Goal: Task Accomplishment & Management: Manage account settings

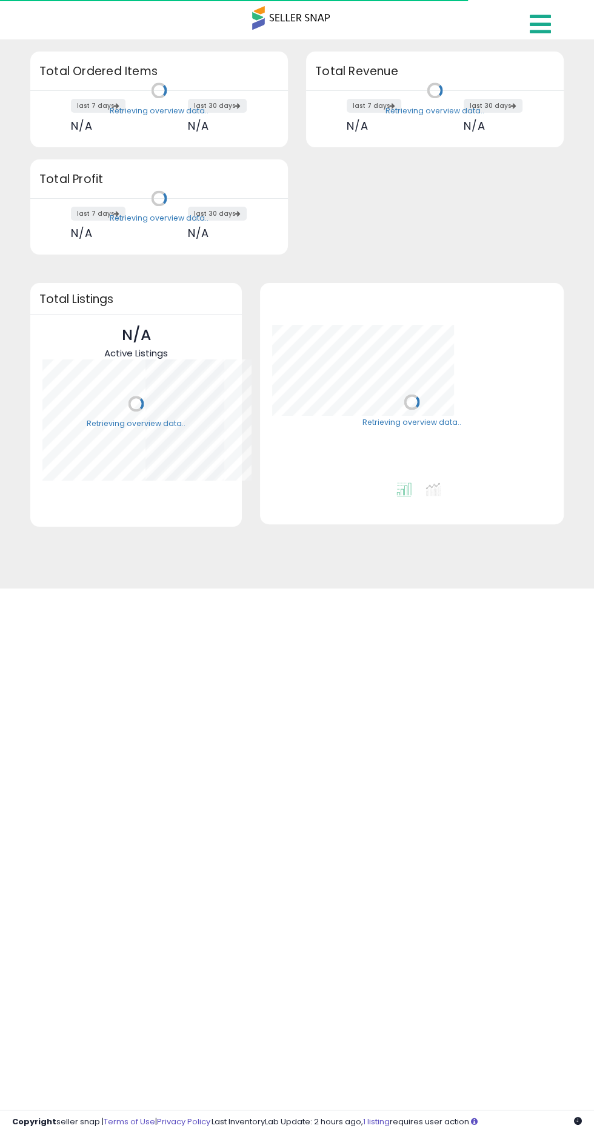
click at [531, 34] on icon at bounding box center [540, 24] width 21 height 24
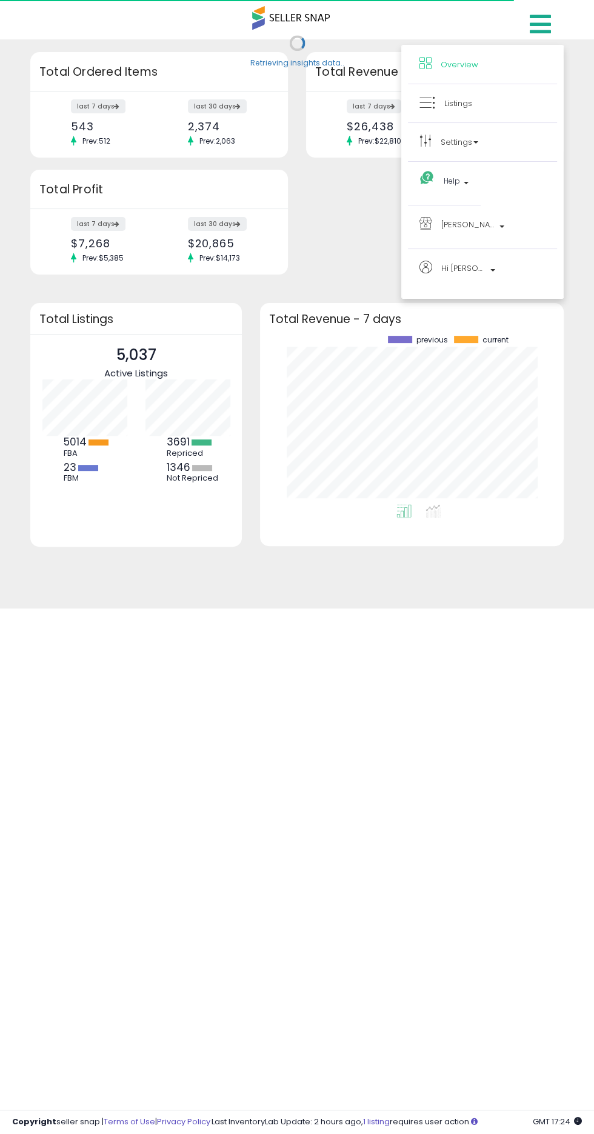
scroll to position [168, 279]
click at [444, 107] on span "Listings" at bounding box center [458, 104] width 28 height 12
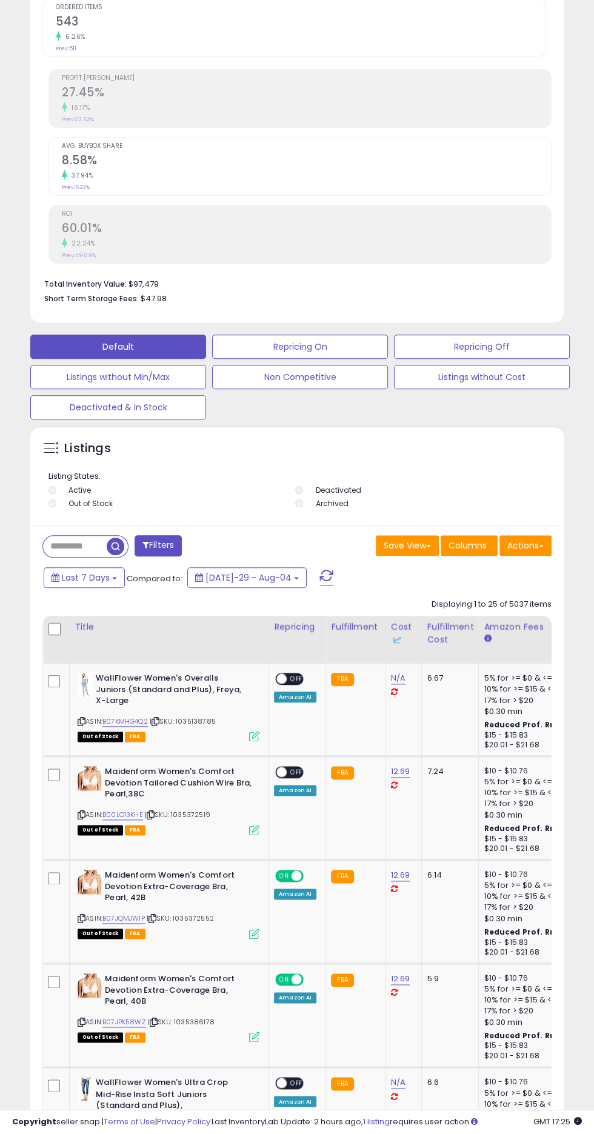
scroll to position [467, 0]
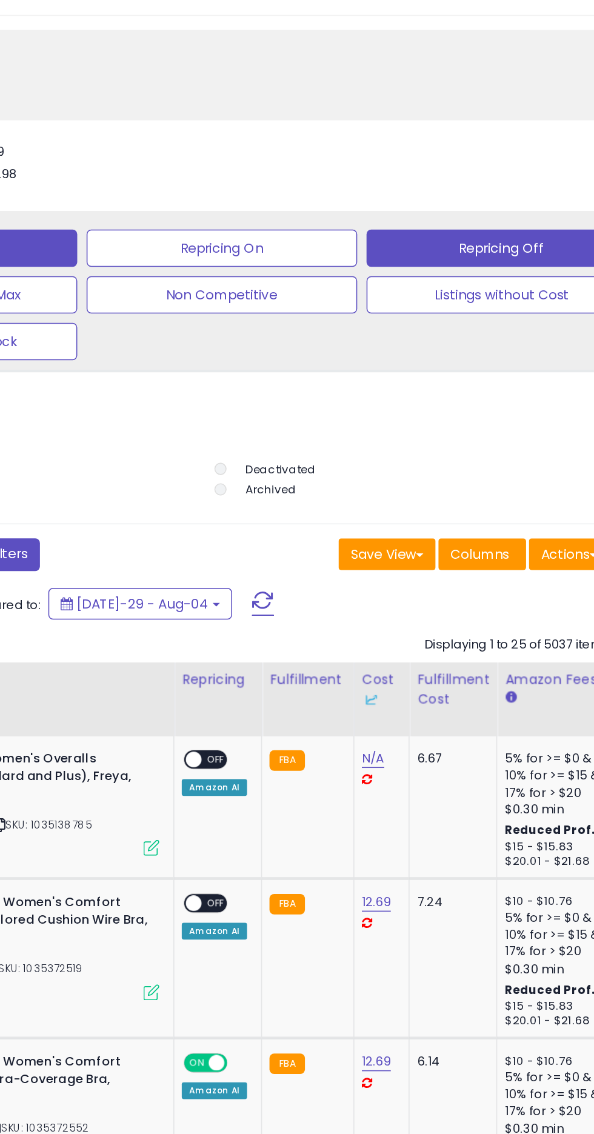
click at [388, 338] on button "Repricing Off" at bounding box center [300, 346] width 176 height 24
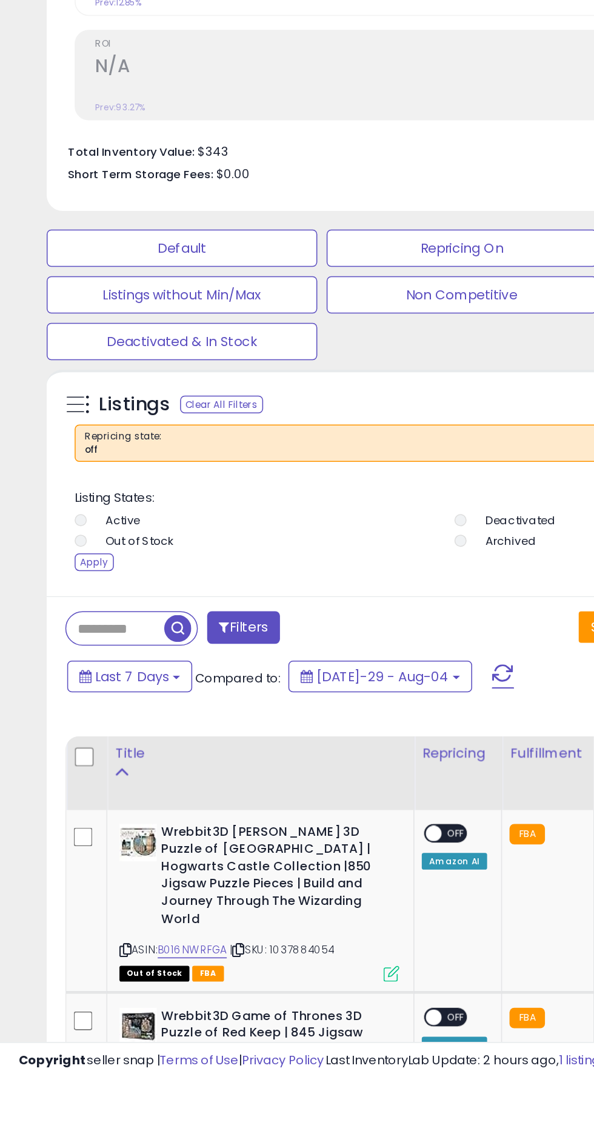
scroll to position [236, 527]
click at [57, 798] on div "Apply" at bounding box center [60, 798] width 25 height 12
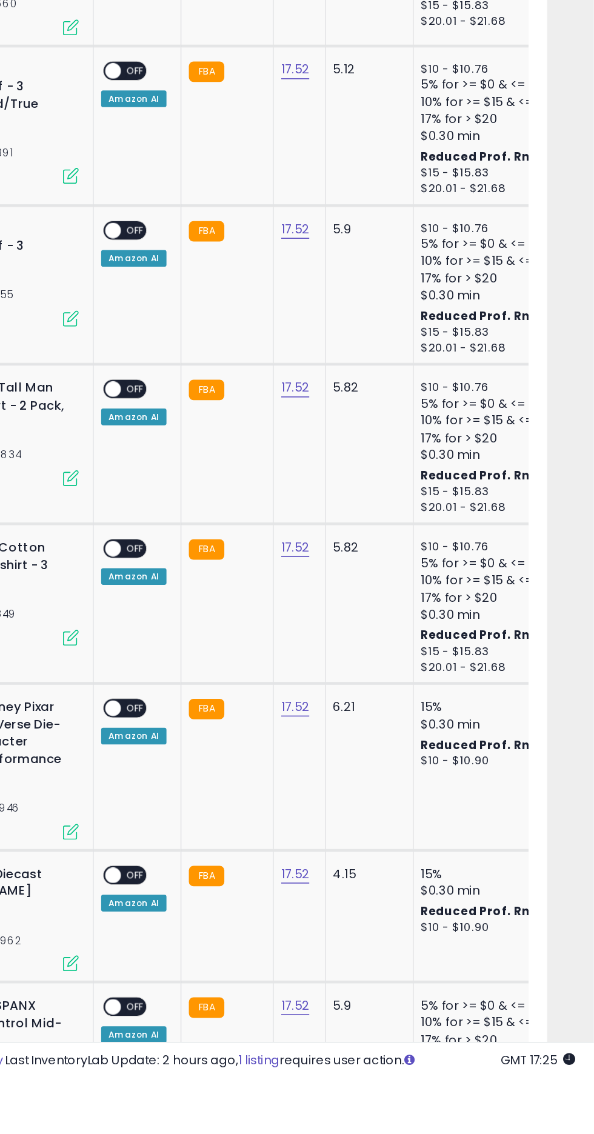
scroll to position [1110, 0]
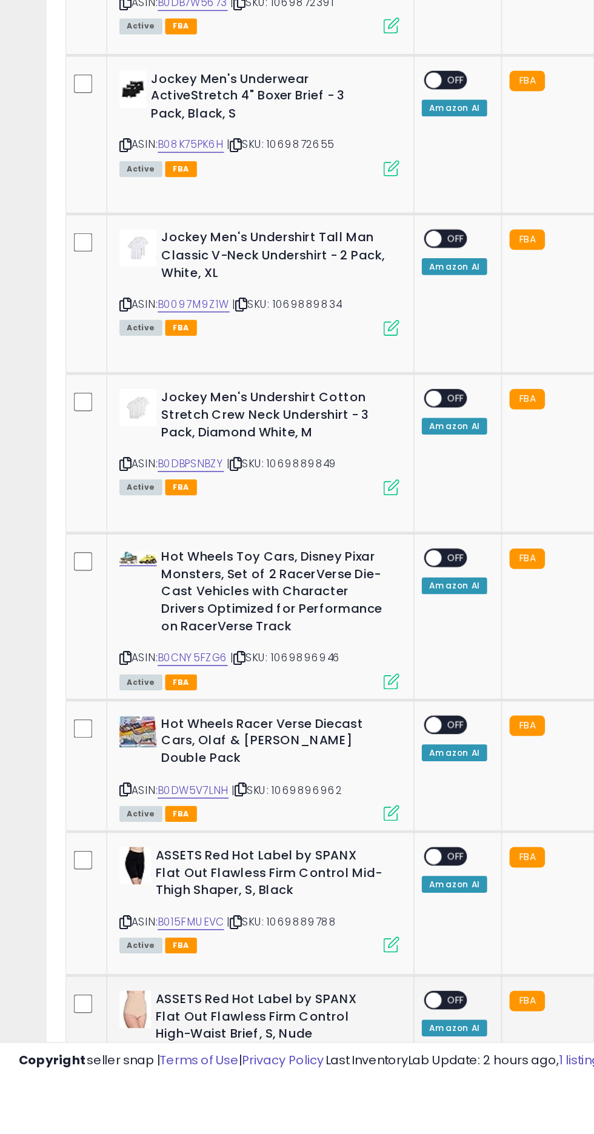
click at [295, 1077] on span "OFF" at bounding box center [296, 1082] width 19 height 10
click at [298, 984] on span "OFF" at bounding box center [296, 989] width 19 height 10
click at [295, 901] on span "OFF" at bounding box center [296, 903] width 19 height 10
click at [303, 789] on div "ON OFF Amazon AI" at bounding box center [295, 803] width 42 height 29
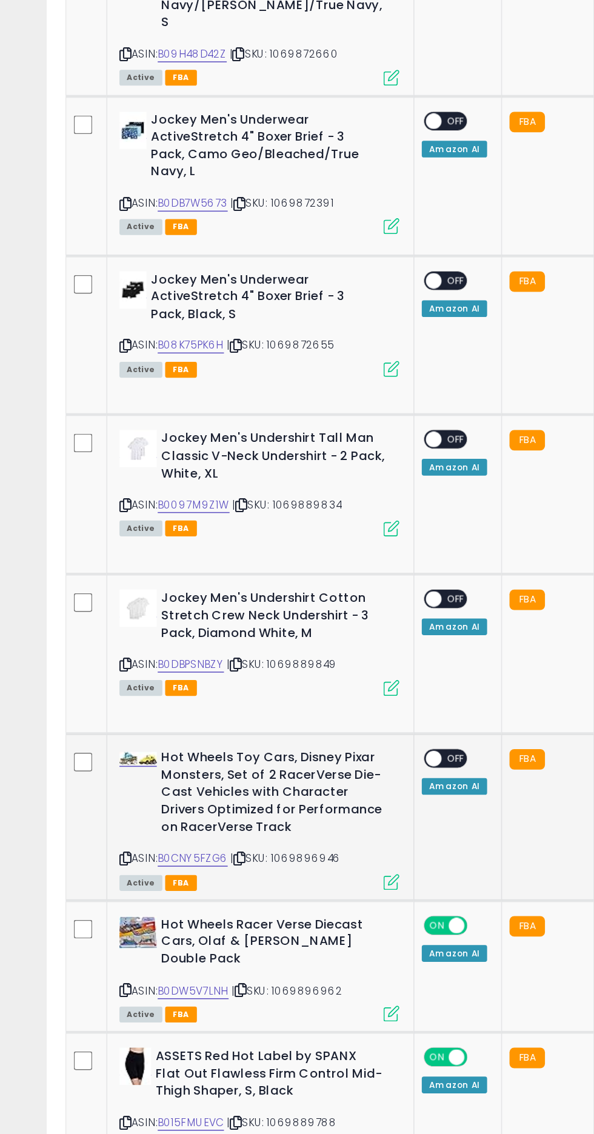
scroll to position [1161, 0]
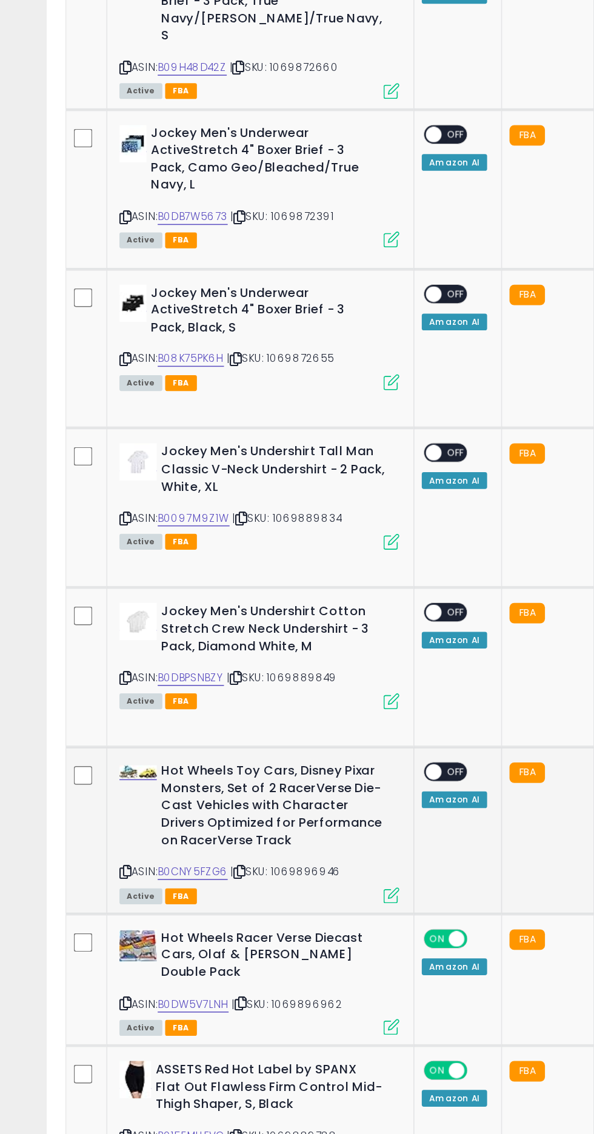
click at [295, 739] on span "OFF" at bounding box center [296, 744] width 19 height 10
click at [292, 638] on span "OFF" at bounding box center [296, 641] width 19 height 10
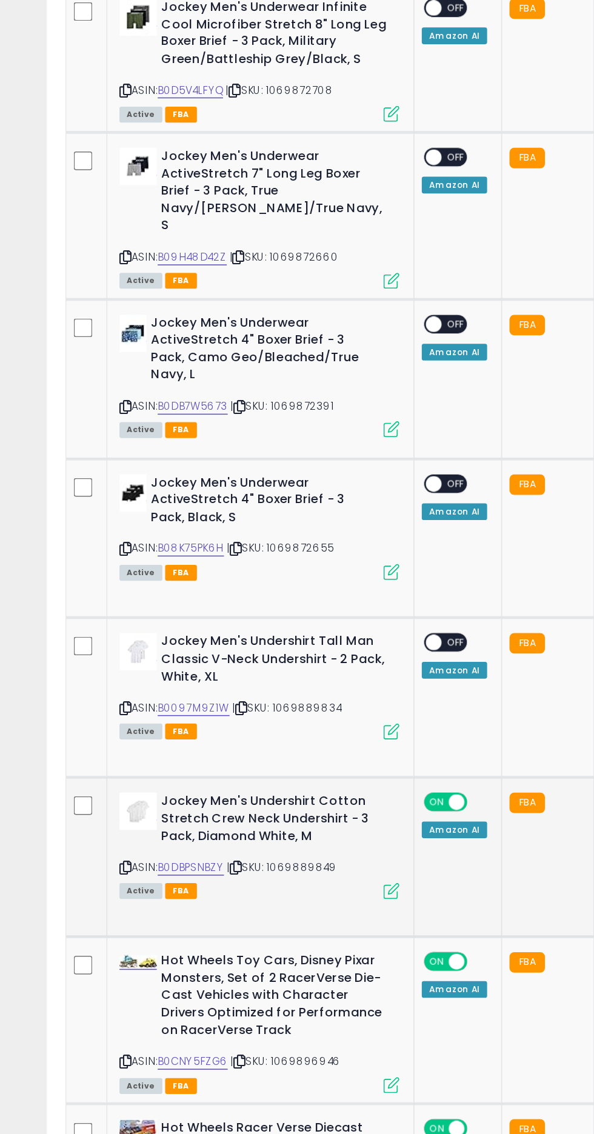
click at [295, 532] on span "OFF" at bounding box center [296, 537] width 19 height 10
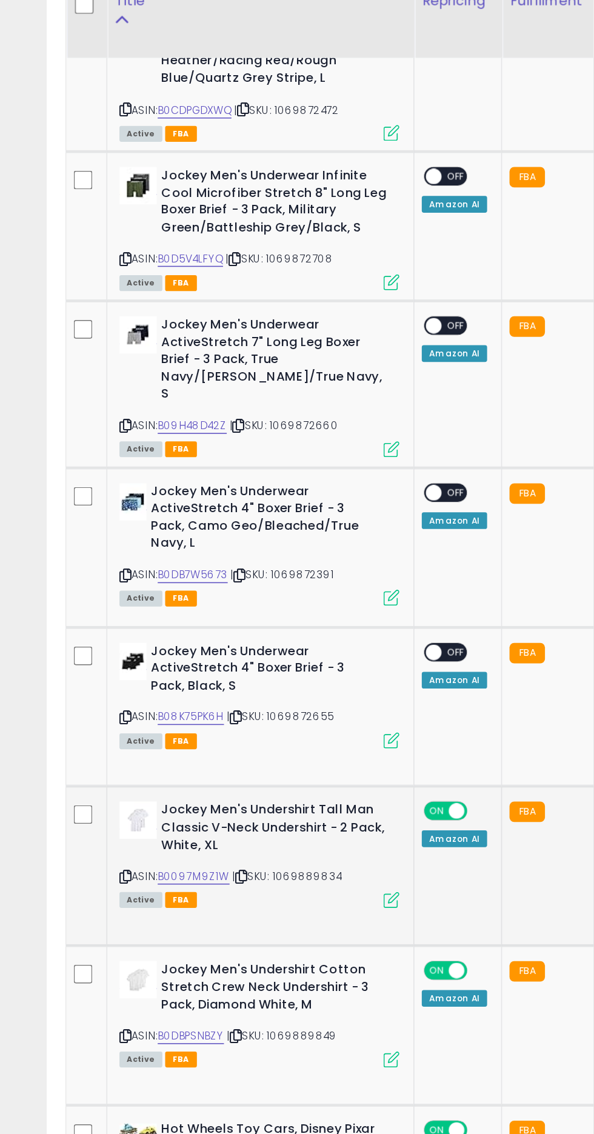
scroll to position [1159, 0]
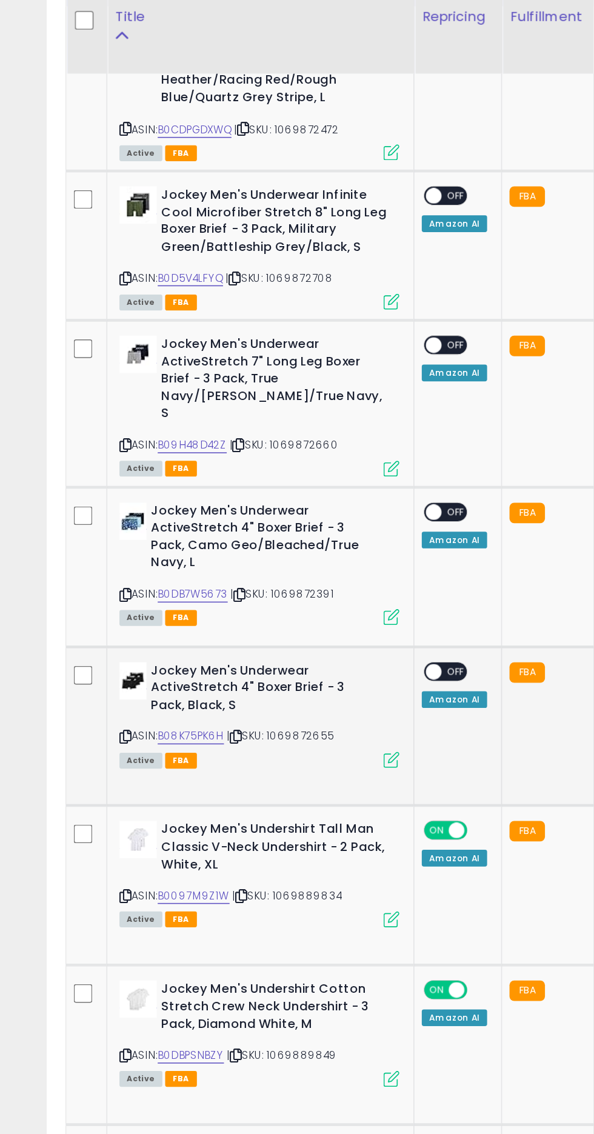
click at [295, 431] on span "OFF" at bounding box center [296, 436] width 19 height 10
click at [294, 327] on span "OFF" at bounding box center [296, 332] width 19 height 10
click at [285, 205] on td "ON OFF Amazon AI" at bounding box center [297, 160] width 57 height 97
click at [298, 226] on span "OFF" at bounding box center [296, 224] width 19 height 10
click at [295, 127] on span "OFF" at bounding box center [296, 127] width 19 height 10
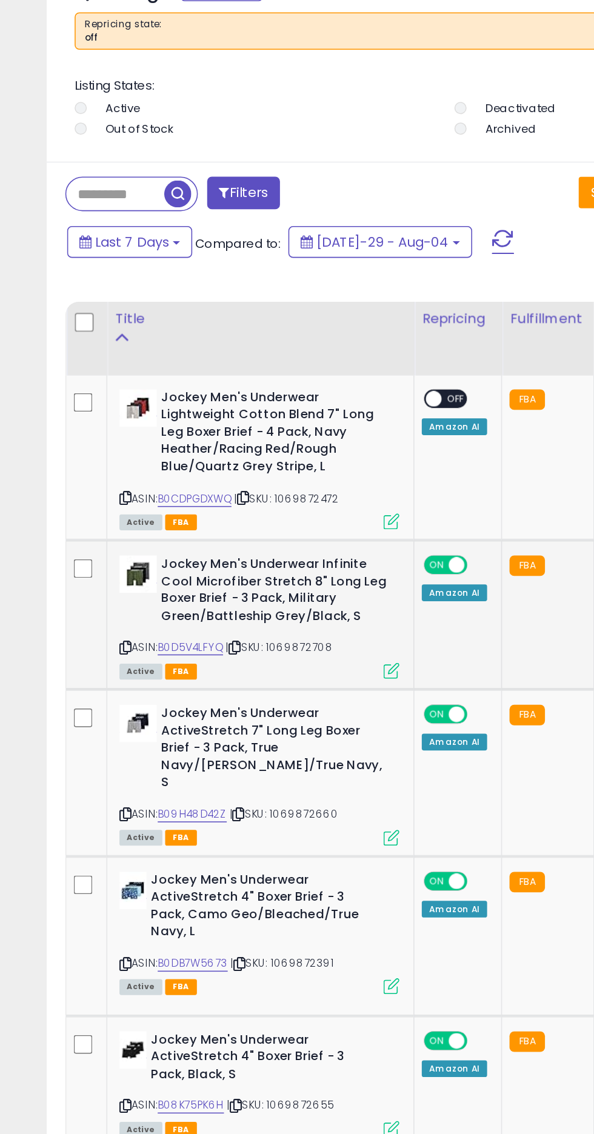
scroll to position [918, 0]
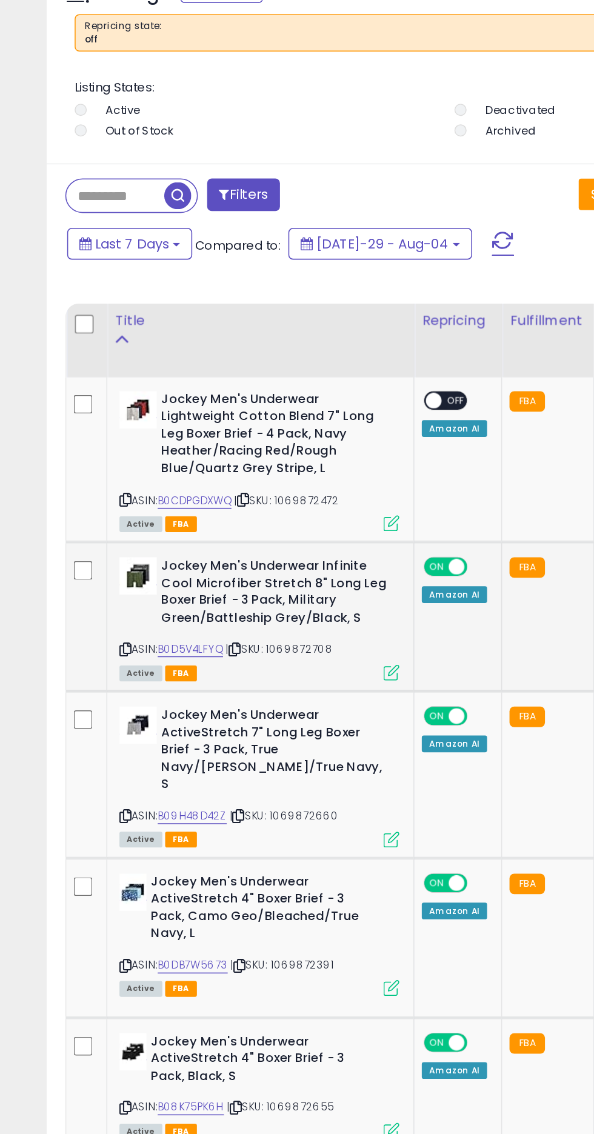
click at [290, 262] on span "OFF" at bounding box center [296, 260] width 19 height 10
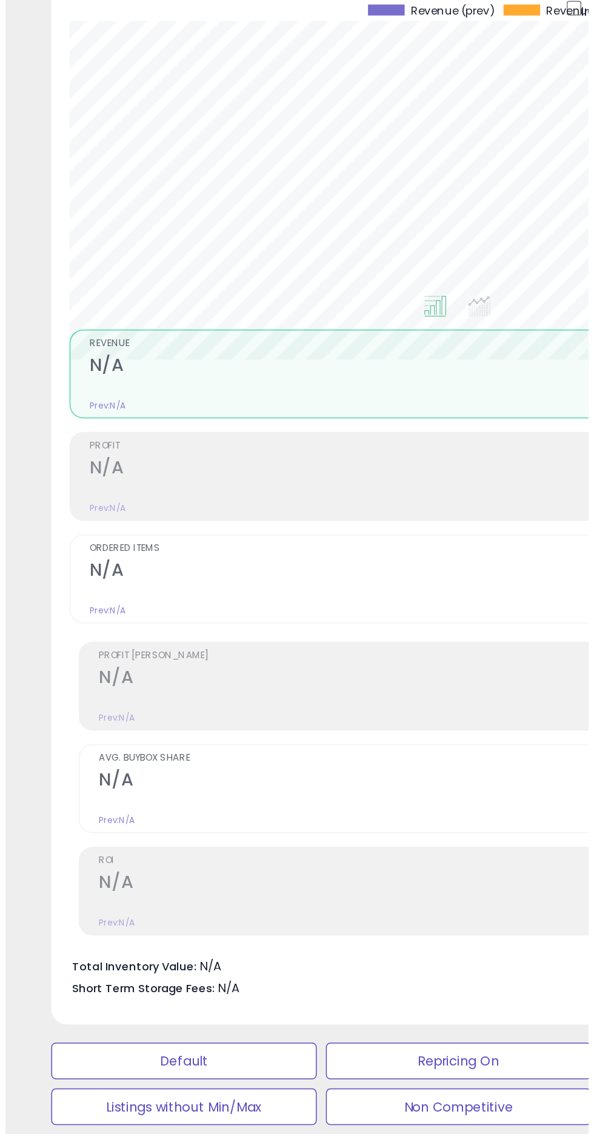
scroll to position [236, 527]
